Goal: Contribute content: Add original content to the website for others to see

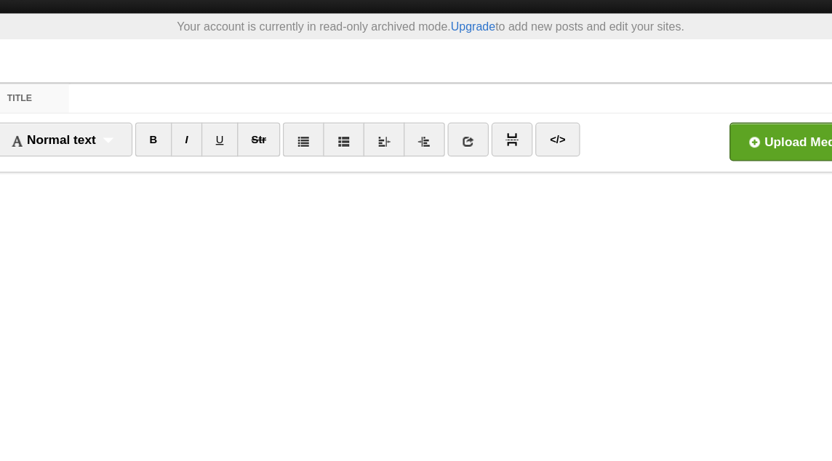
click at [340, 103] on input "Title" at bounding box center [445, 101] width 647 height 23
paste input "Explanation of the Hadeeth of al-Irbaad bin Saariyah - [PERSON_NAME]"
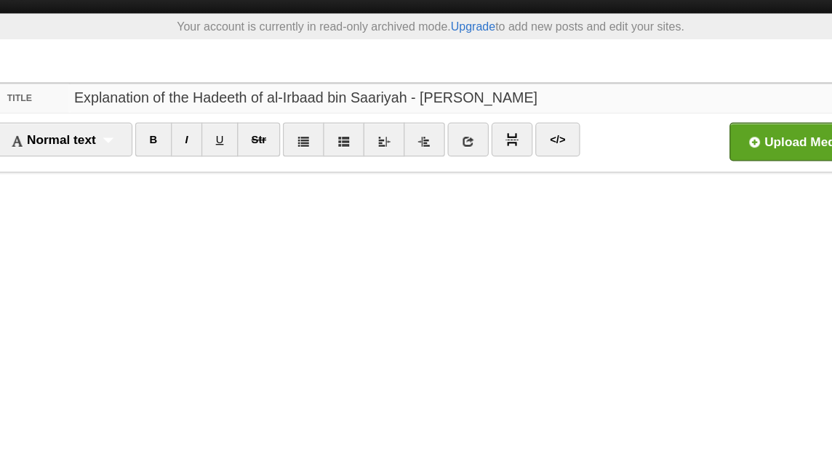
type input "Explanation of the Hadeeth of al-Irbaad bin Saariyah - [PERSON_NAME]"
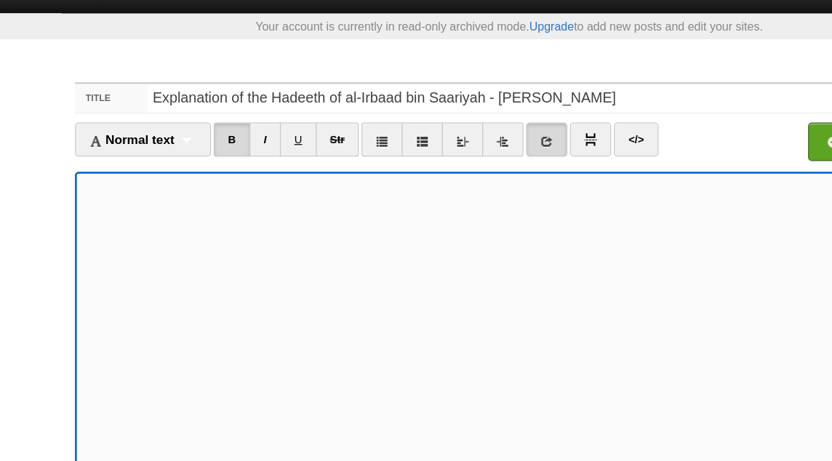
click at [446, 133] on icon at bounding box center [446, 137] width 10 height 10
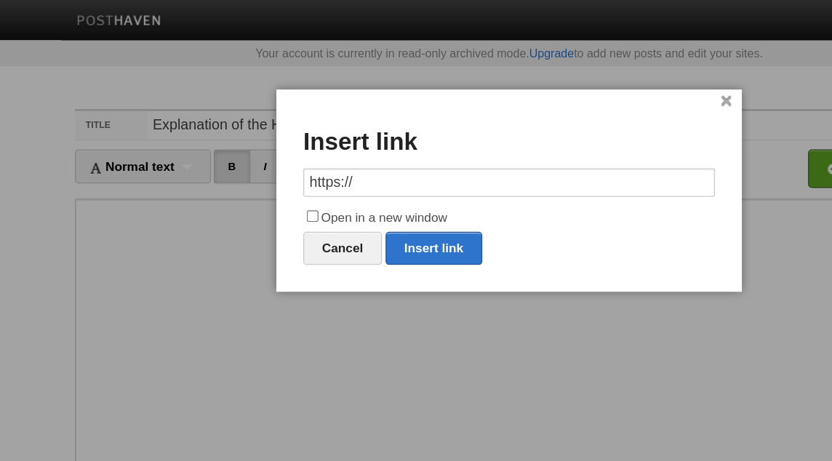
click at [313, 152] on input "https://" at bounding box center [416, 148] width 335 height 23
type input "[DOMAIN_NAME][URL]"
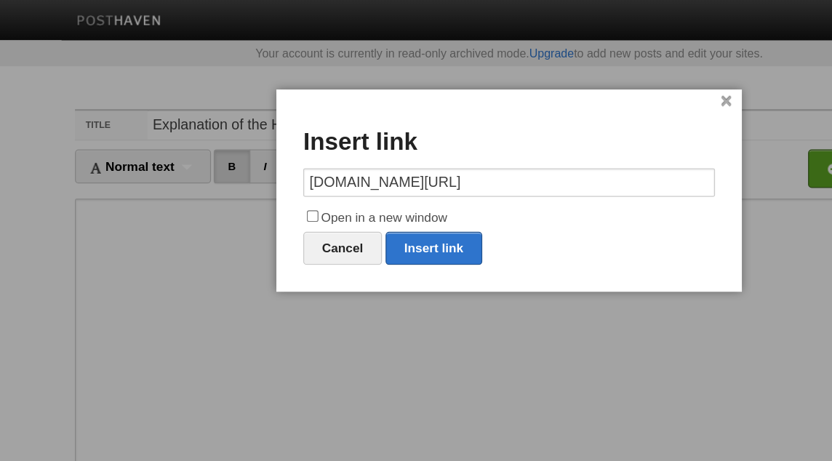
click at [319, 178] on label "Open in a new window" at bounding box center [416, 177] width 335 height 17
click at [261, 178] on input "Open in a new window" at bounding box center [256, 175] width 9 height 9
checkbox input "true"
click at [348, 198] on link "Insert link" at bounding box center [355, 201] width 79 height 27
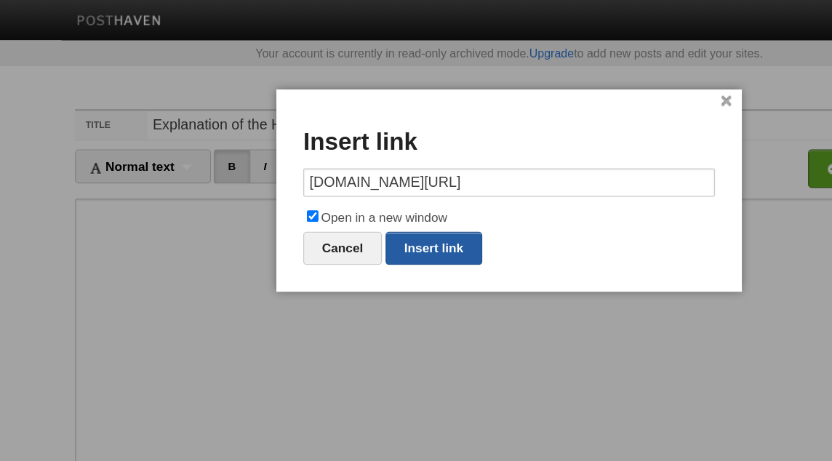
type input "https://"
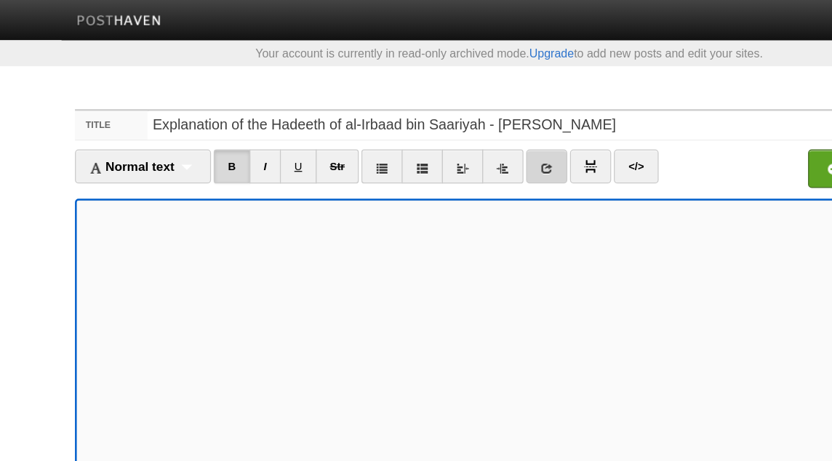
click at [448, 136] on icon at bounding box center [446, 137] width 10 height 10
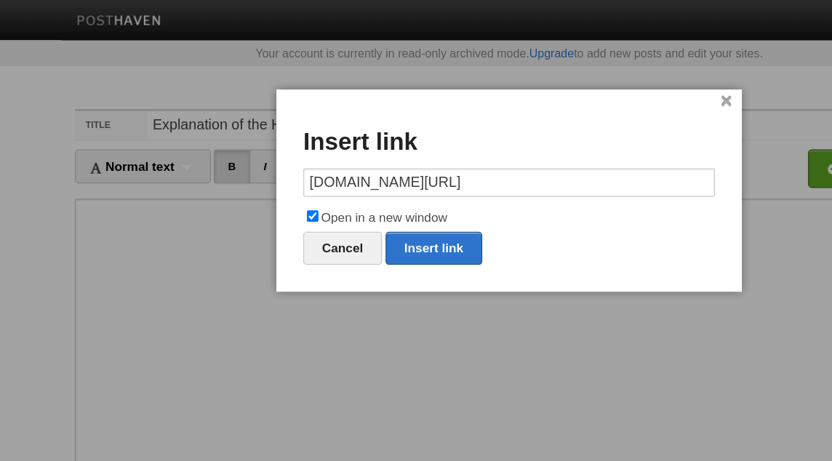
scroll to position [0, 332]
click at [343, 199] on link "Insert link" at bounding box center [355, 201] width 79 height 27
type input "https://"
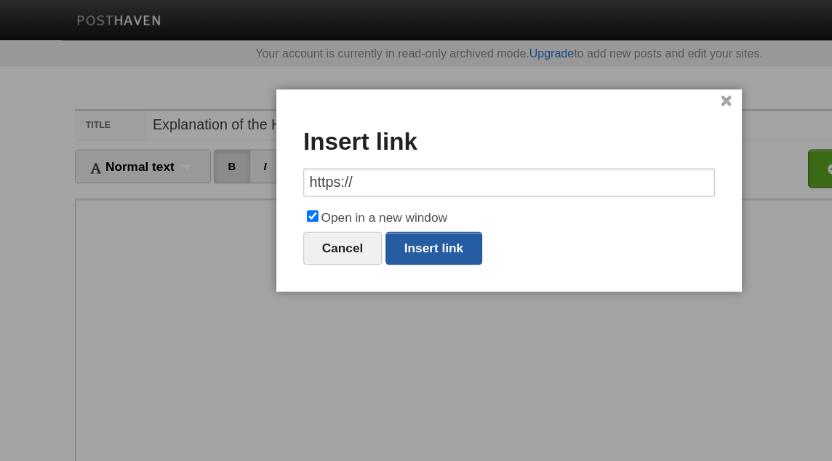
scroll to position [0, 0]
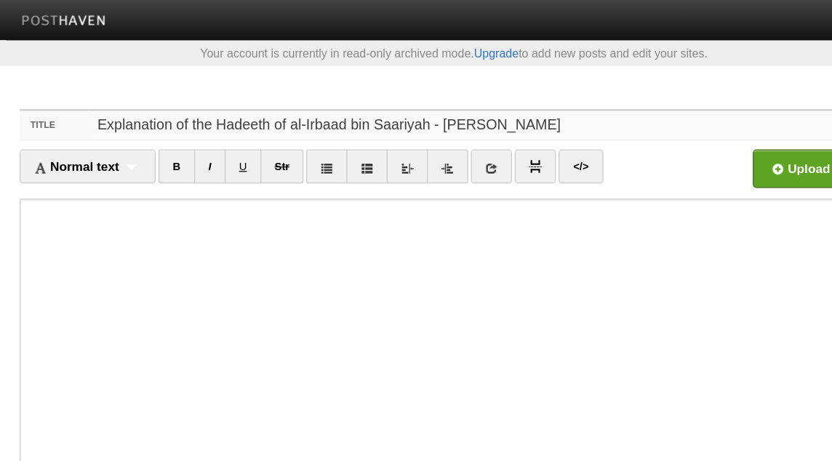
drag, startPoint x: 385, startPoint y: 103, endPoint x: 278, endPoint y: 97, distance: 107.8
click at [278, 97] on input "Explanation of the Hadeeth of al-Irbaad bin Saariyah - [PERSON_NAME]" at bounding box center [445, 101] width 647 height 23
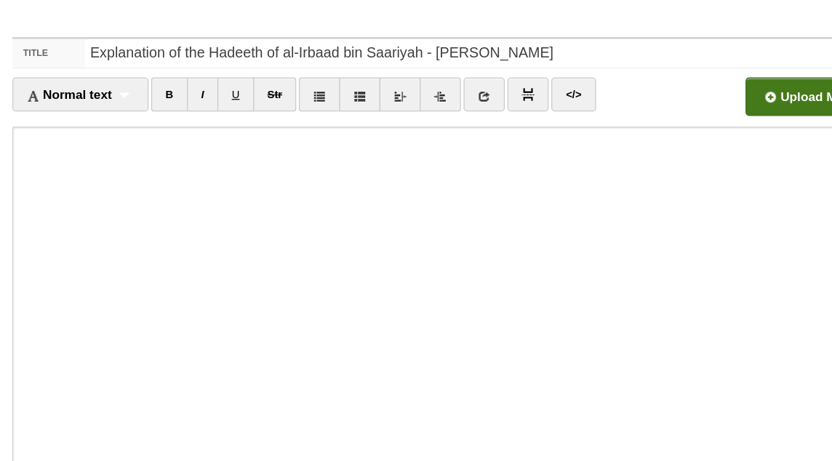
click at [706, 134] on input "file" at bounding box center [274, 141] width 1101 height 74
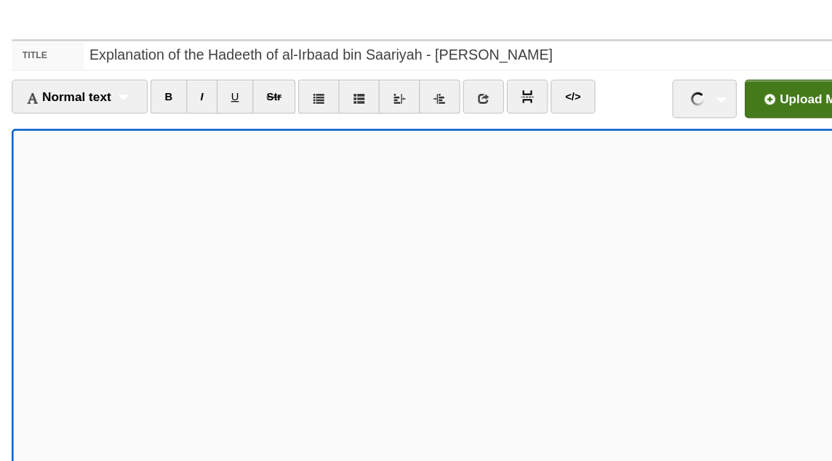
click at [683, 136] on input "file" at bounding box center [274, 141] width 1101 height 74
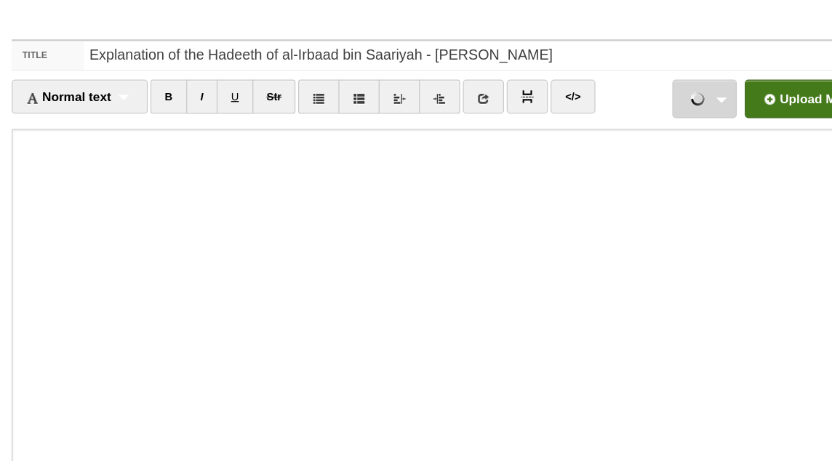
click at [644, 140] on link "Explanation of the Hadeeth of al-Irbaad bin Saariyah - Abu Hafsah Kashiff Khan.…" at bounding box center [626, 136] width 52 height 31
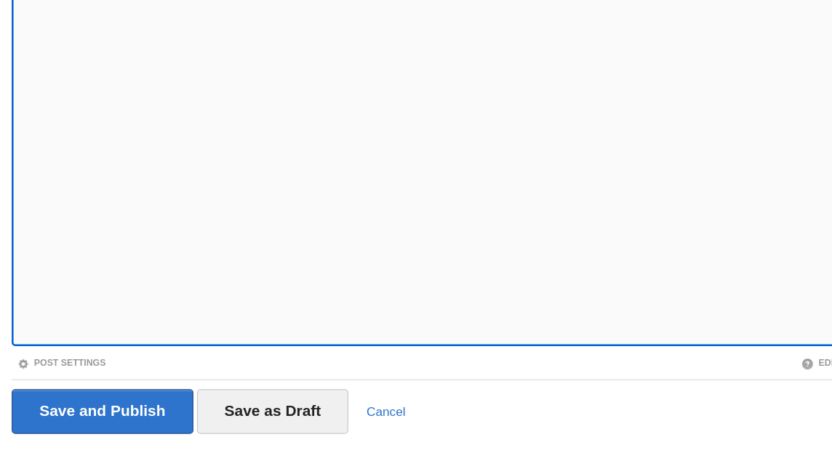
scroll to position [157, 0]
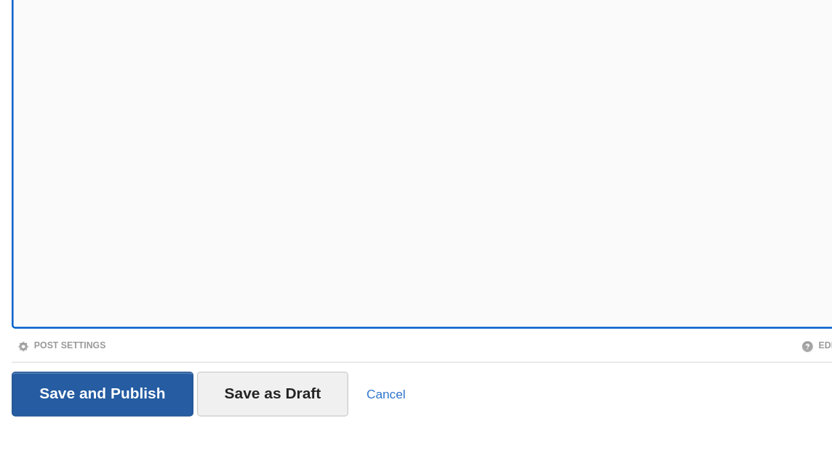
click at [172, 404] on input "Save and Publish" at bounding box center [137, 406] width 148 height 36
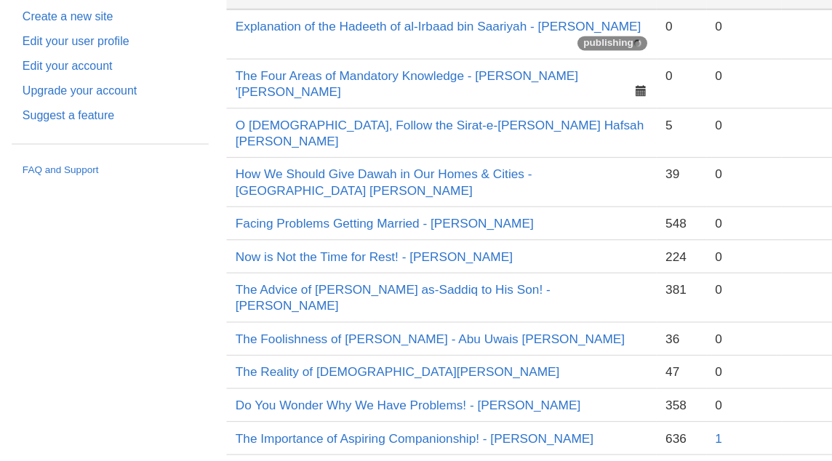
scroll to position [46, 0]
click at [305, 109] on link "Explanation of the Hadeeth of al-Irbaad bin Saariyah - [PERSON_NAME]" at bounding box center [409, 108] width 329 height 12
